Goal: Browse casually

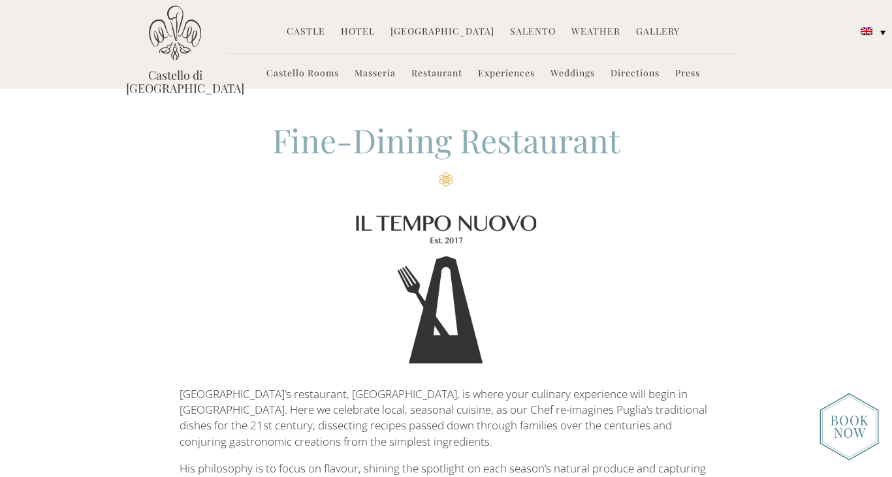
click at [318, 29] on link "Castle" at bounding box center [306, 32] width 39 height 15
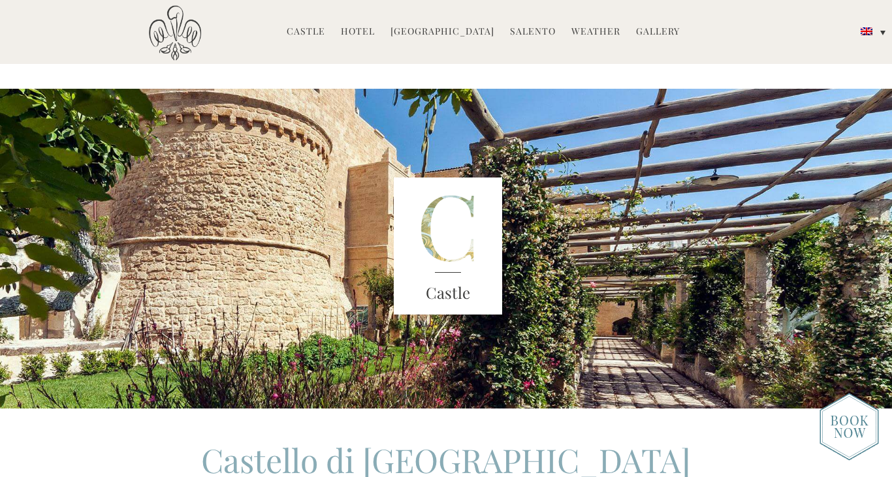
scroll to position [27, 0]
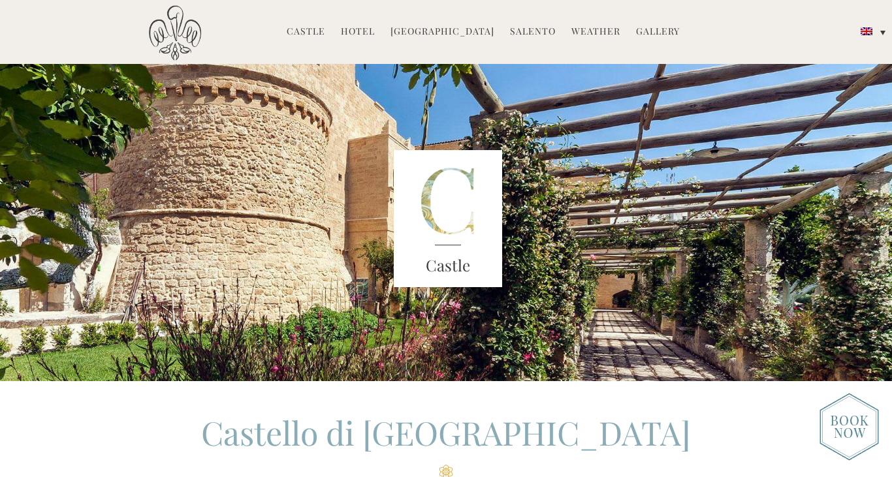
click at [363, 28] on link "Hotel" at bounding box center [358, 32] width 34 height 15
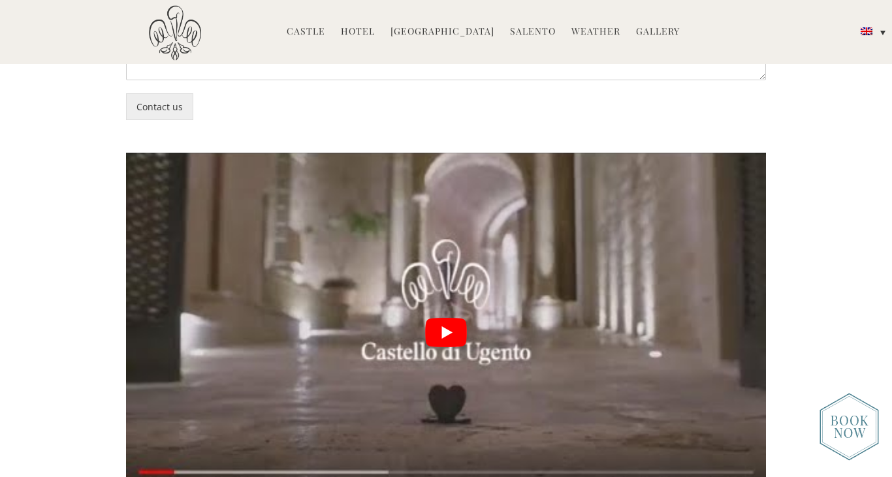
scroll to position [2994, 0]
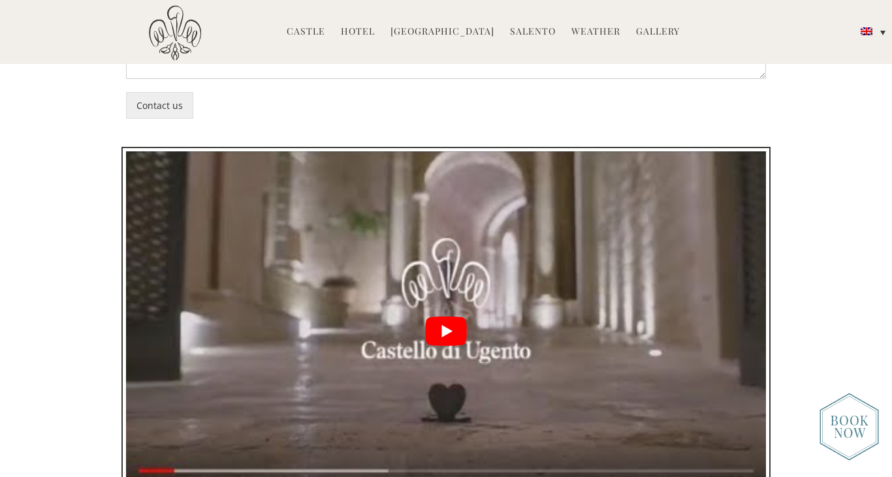
click at [445, 235] on button "play Youtube video" at bounding box center [446, 332] width 640 height 360
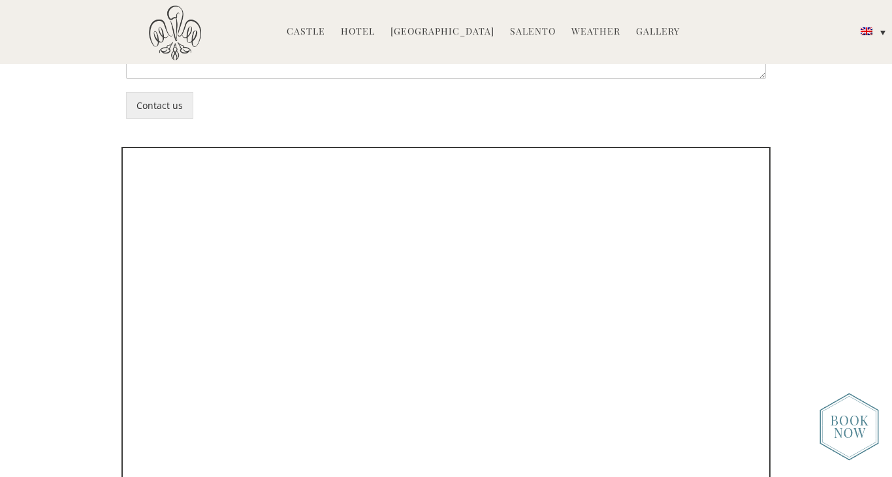
click at [655, 31] on link "Gallery" at bounding box center [658, 32] width 44 height 15
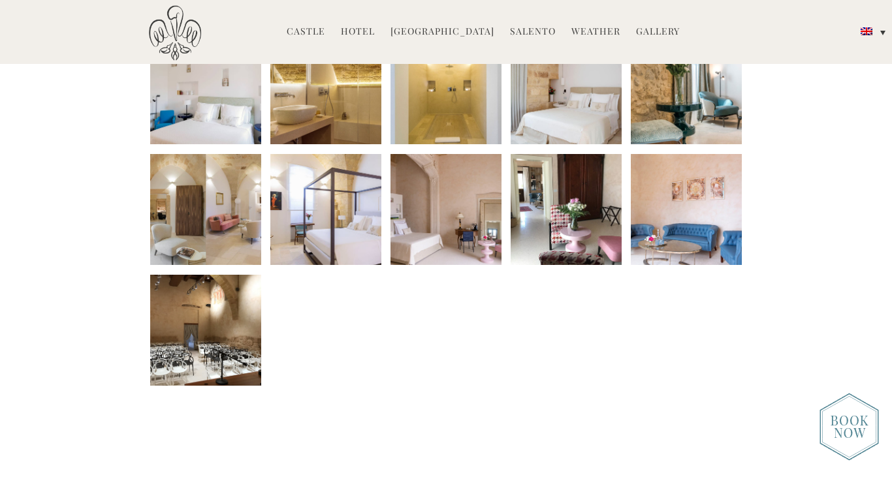
scroll to position [582, 0]
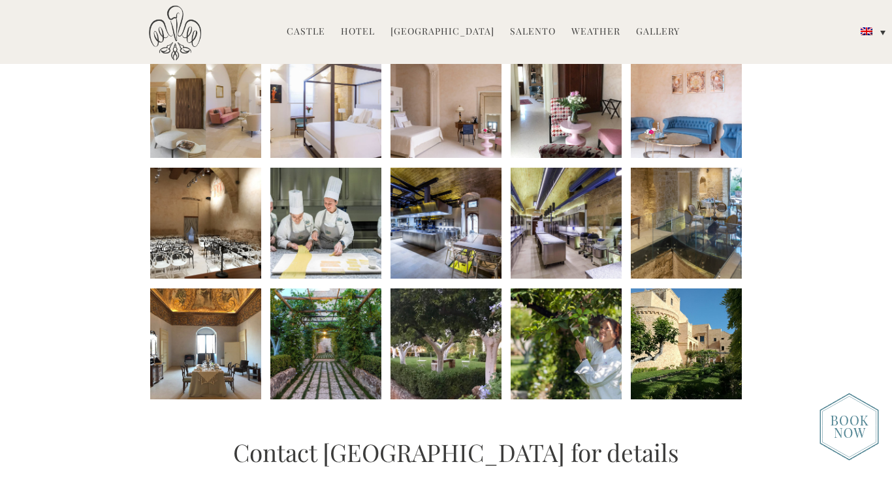
click at [682, 329] on li at bounding box center [686, 344] width 111 height 111
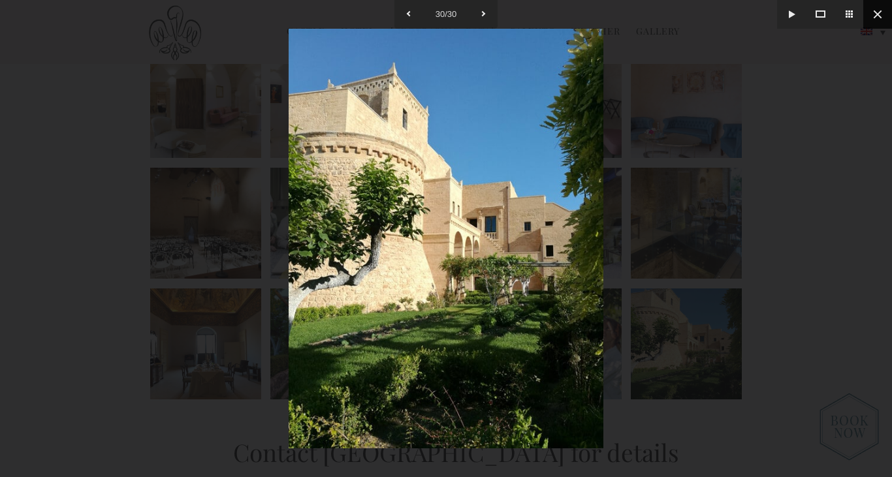
click at [875, 17] on button at bounding box center [877, 14] width 29 height 29
